Goal: Task Accomplishment & Management: Manage account settings

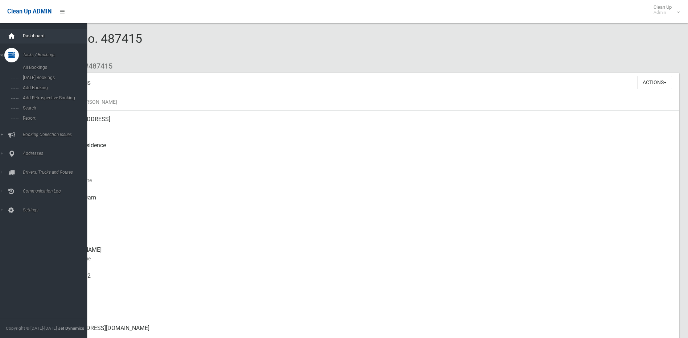
click at [13, 33] on icon at bounding box center [12, 36] width 8 height 15
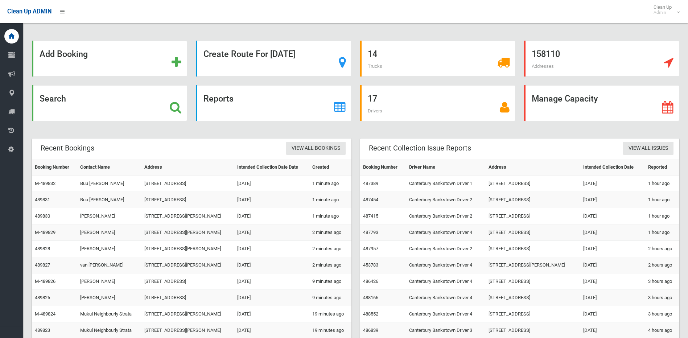
click at [134, 99] on div "Search" at bounding box center [109, 103] width 155 height 36
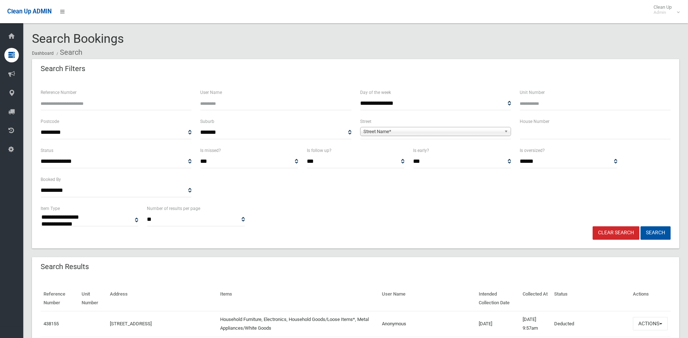
select select
click at [90, 106] on input "Reference Number" at bounding box center [116, 103] width 151 height 13
click at [556, 135] on input "text" at bounding box center [595, 132] width 151 height 13
type input "**"
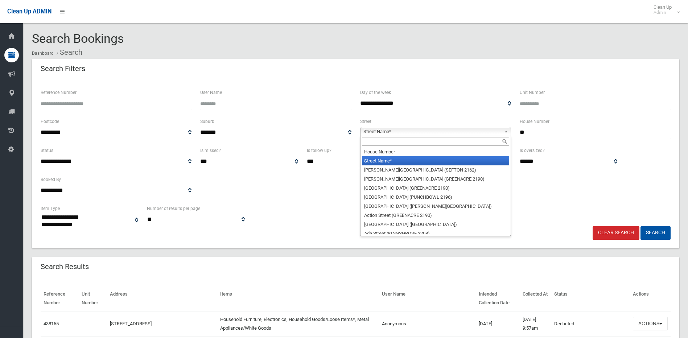
drag, startPoint x: 480, startPoint y: 134, endPoint x: 392, endPoint y: 150, distance: 89.4
click at [480, 134] on span "Street Name*" at bounding box center [433, 131] width 138 height 9
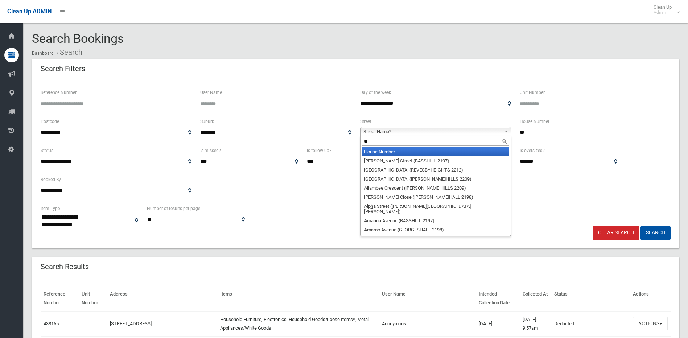
type input "***"
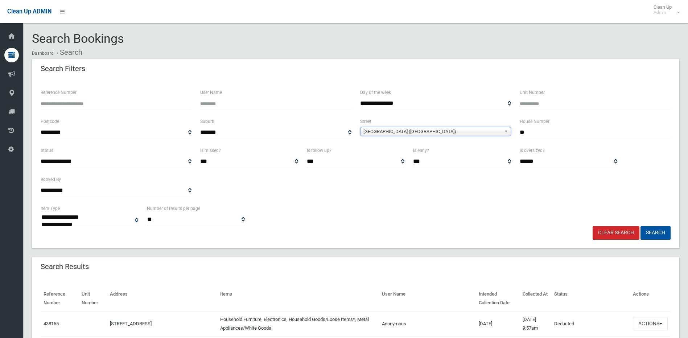
click at [421, 131] on span "Hay Street (CROYDON PARK 2133)" at bounding box center [433, 131] width 138 height 9
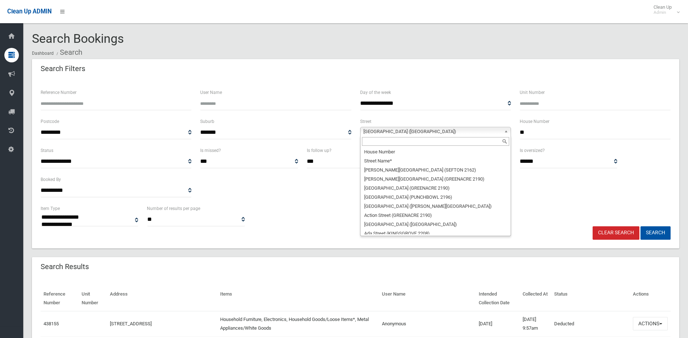
scroll to position [8350, 0]
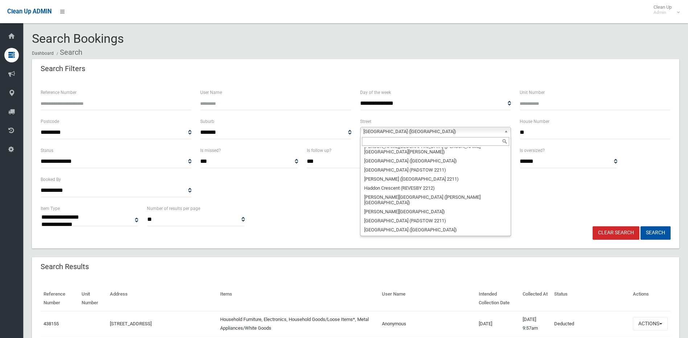
click at [397, 142] on input "text" at bounding box center [435, 141] width 147 height 9
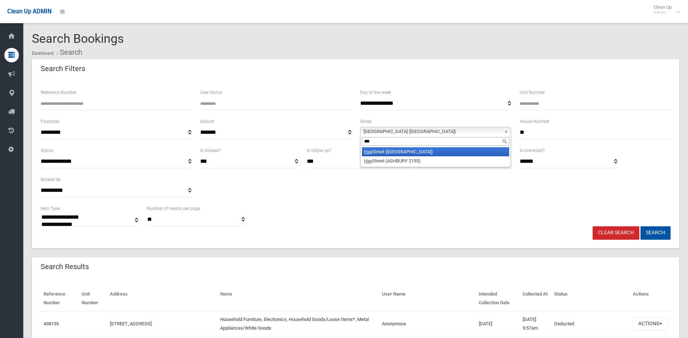
scroll to position [0, 0]
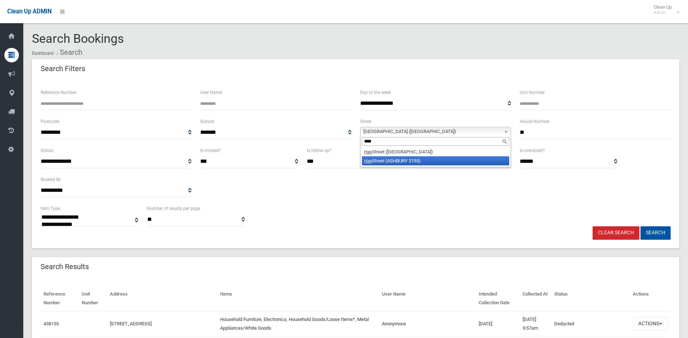
type input "***"
click at [401, 161] on li "Hay Street (ASHBURY 2193)" at bounding box center [435, 160] width 147 height 9
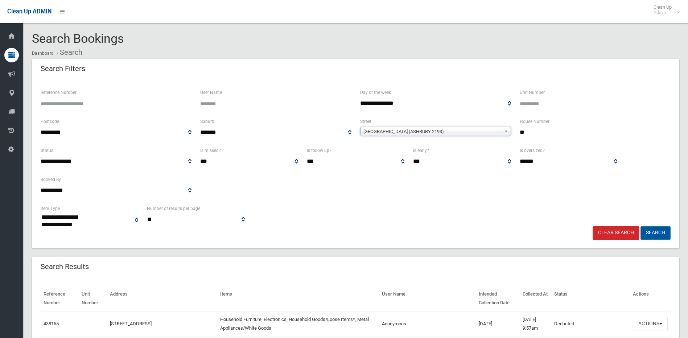
click at [650, 230] on button "Search" at bounding box center [656, 232] width 30 height 13
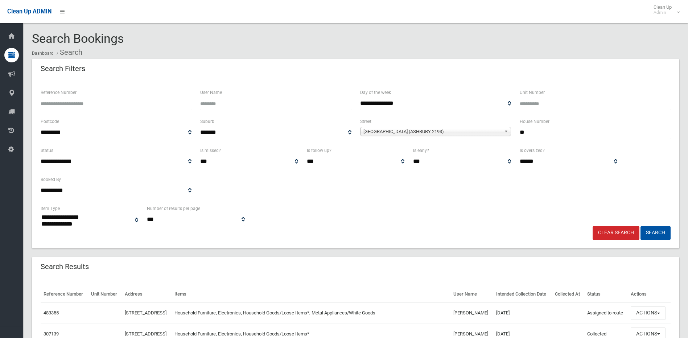
select select
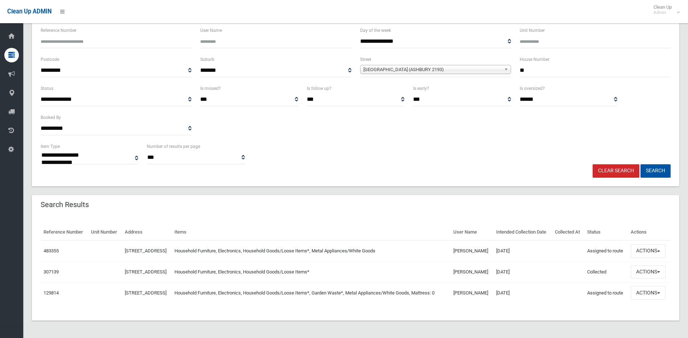
scroll to position [83, 0]
click at [57, 245] on td "483355" at bounding box center [65, 251] width 48 height 21
click at [57, 248] on link "483355" at bounding box center [51, 250] width 15 height 5
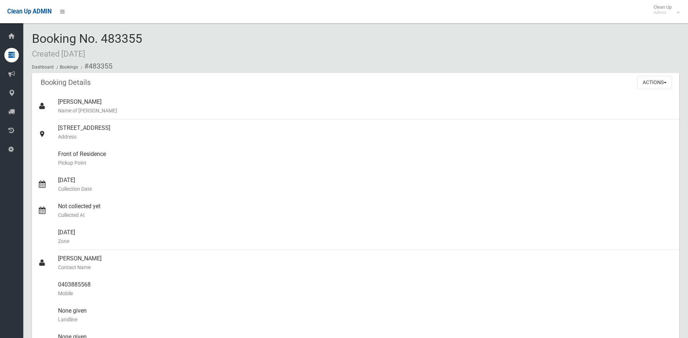
drag, startPoint x: 168, startPoint y: 126, endPoint x: 22, endPoint y: 133, distance: 146.1
click at [22, 133] on div "Booking No. 483355 Created [DATE] Dashboard Bookings #483355 Booking Details Ac…" at bounding box center [344, 322] width 688 height 626
click at [227, 80] on div "Booking Details Actions View Booking Edit Booking Clone Booking Add Booking Ima…" at bounding box center [356, 83] width 648 height 20
drag, startPoint x: 57, startPoint y: 128, endPoint x: 163, endPoint y: 124, distance: 106.4
click at [163, 124] on link "68 Hay Street, ASHBURY NSW 2193 Address" at bounding box center [356, 132] width 648 height 26
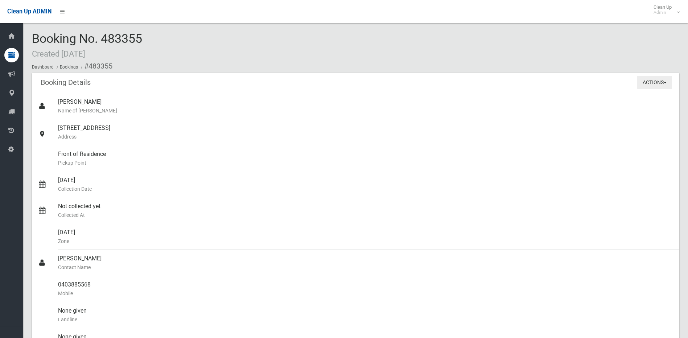
click at [656, 78] on button "Actions" at bounding box center [655, 82] width 35 height 13
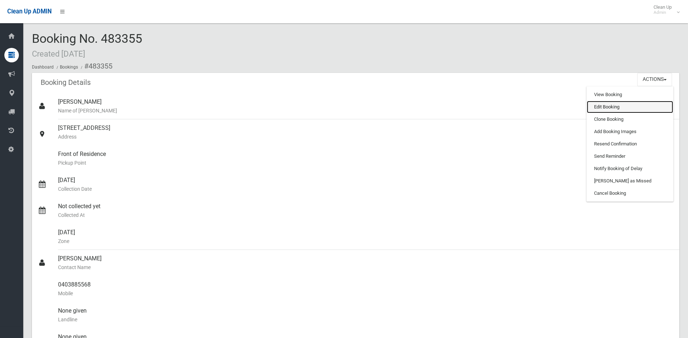
click at [625, 108] on link "Edit Booking" at bounding box center [630, 107] width 86 height 12
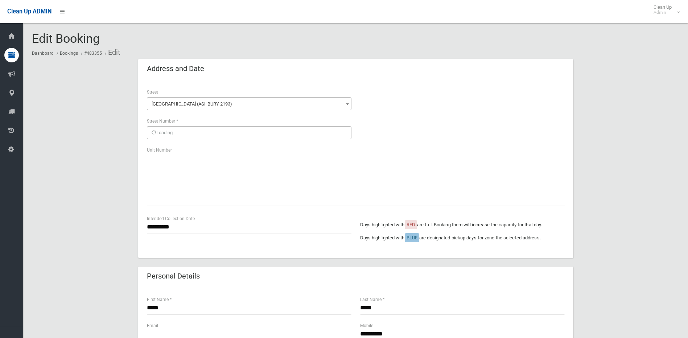
scroll to position [36, 0]
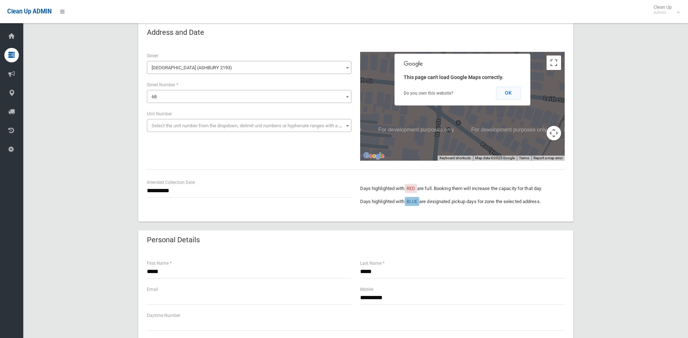
click at [501, 92] on button "OK" at bounding box center [508, 93] width 25 height 13
click at [506, 90] on button "OK" at bounding box center [508, 93] width 25 height 13
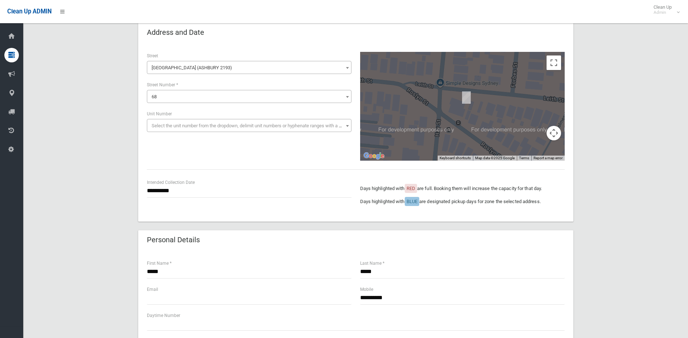
click at [30, 227] on section "**********" at bounding box center [355, 339] width 665 height 686
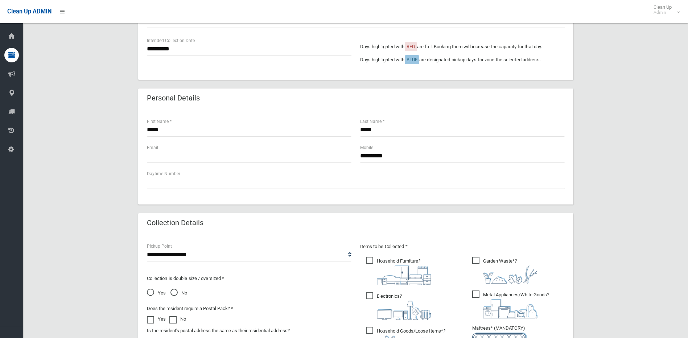
scroll to position [181, 0]
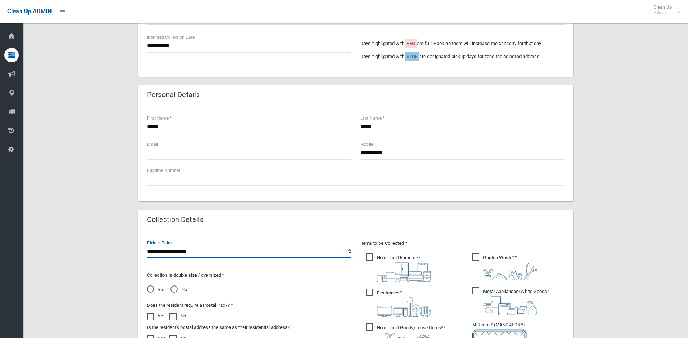
click at [188, 254] on select "**********" at bounding box center [249, 251] width 205 height 13
select select "*"
click at [147, 245] on select "**********" at bounding box center [249, 251] width 205 height 13
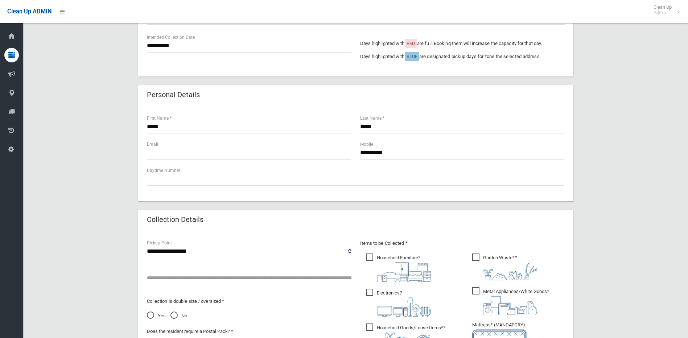
click at [191, 274] on input "text" at bounding box center [249, 277] width 205 height 13
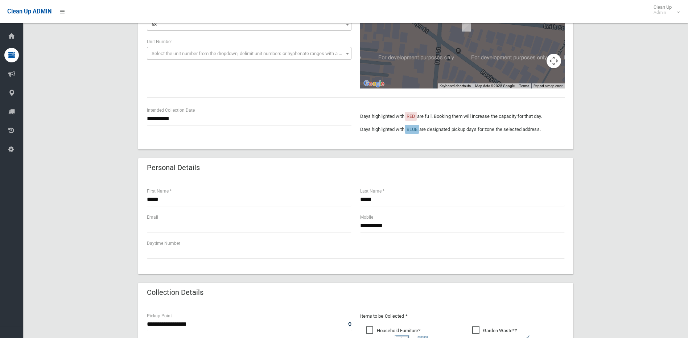
scroll to position [36, 0]
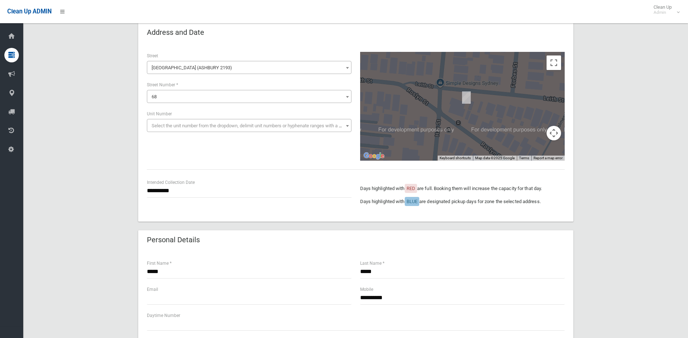
type input "**********"
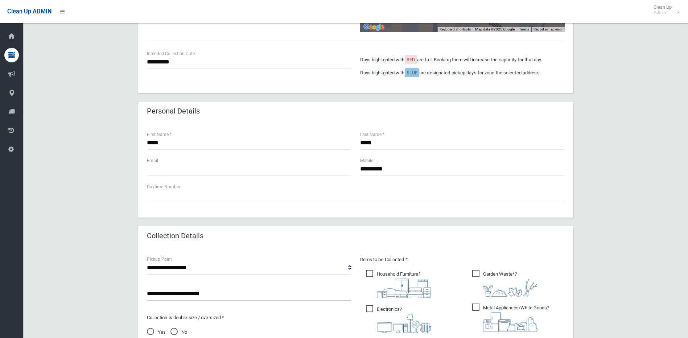
scroll to position [181, 0]
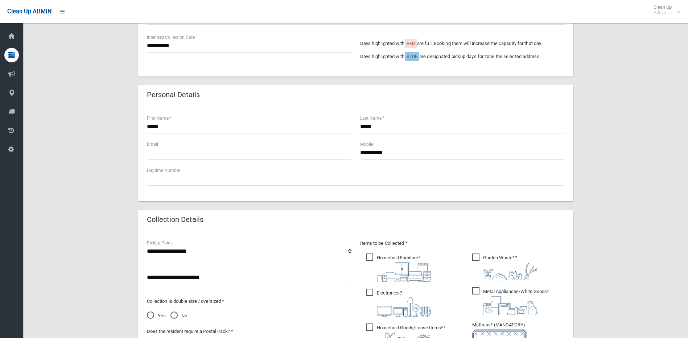
click at [622, 209] on div "**********" at bounding box center [356, 207] width 648 height 659
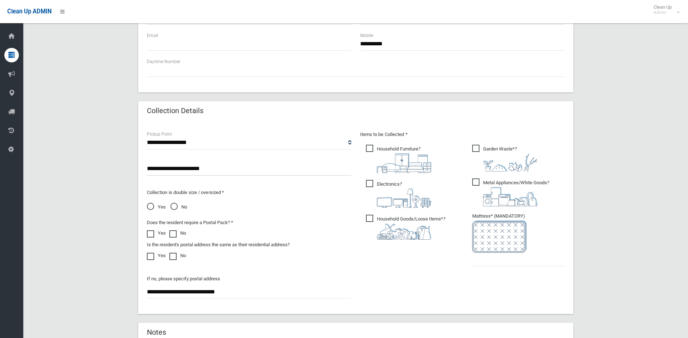
click at [501, 151] on span "Garden Waste* ?" at bounding box center [504, 158] width 65 height 27
click at [514, 253] on input "text" at bounding box center [518, 259] width 93 height 13
type input "*"
click at [642, 213] on div "**********" at bounding box center [356, 98] width 648 height 659
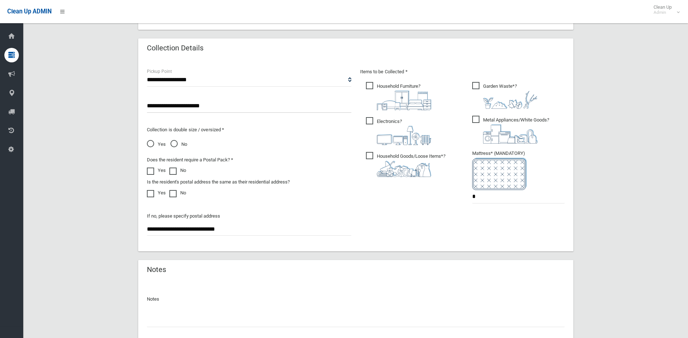
scroll to position [406, 0]
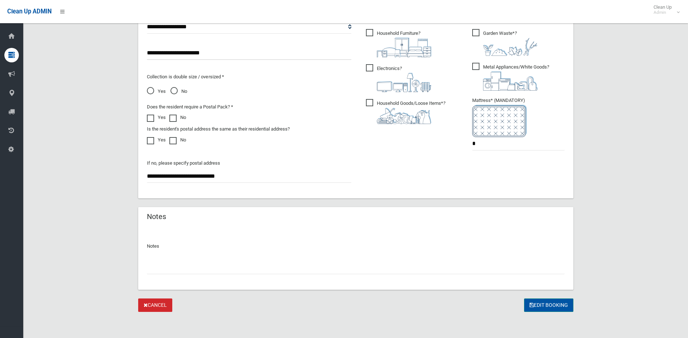
click at [552, 307] on button "Edit Booking" at bounding box center [548, 305] width 49 height 13
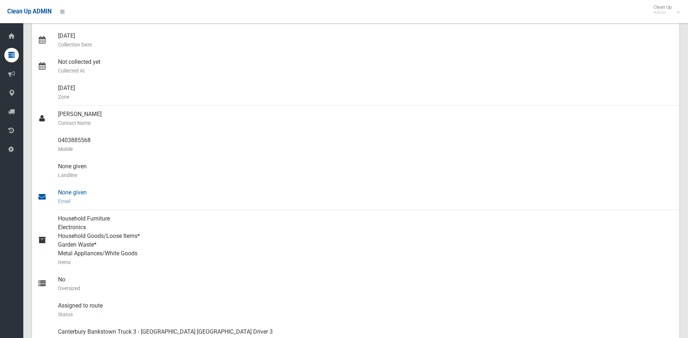
scroll to position [145, 0]
